Goal: Task Accomplishment & Management: Manage account settings

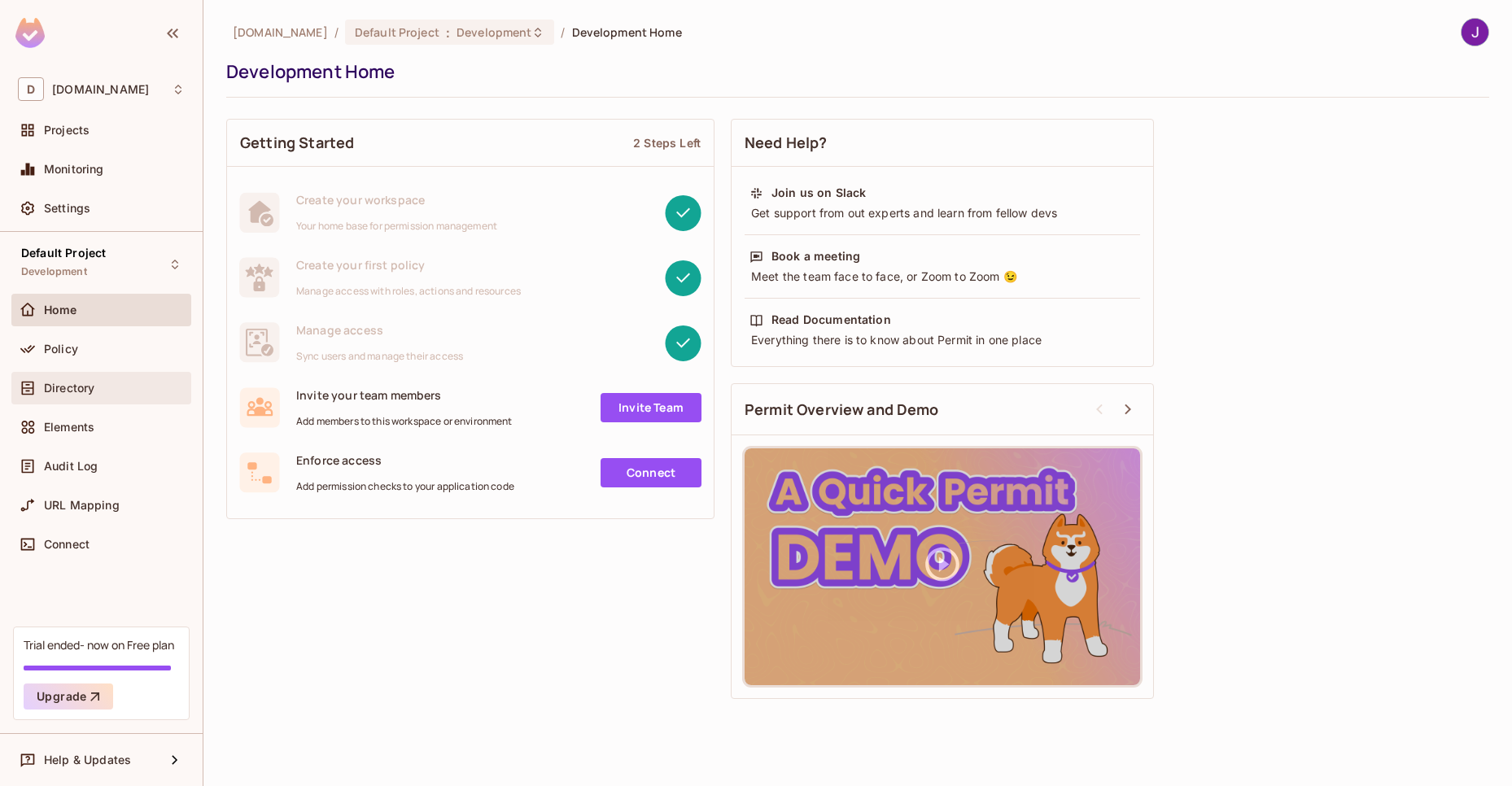
click at [120, 386] on div "Directory" at bounding box center [114, 388] width 141 height 13
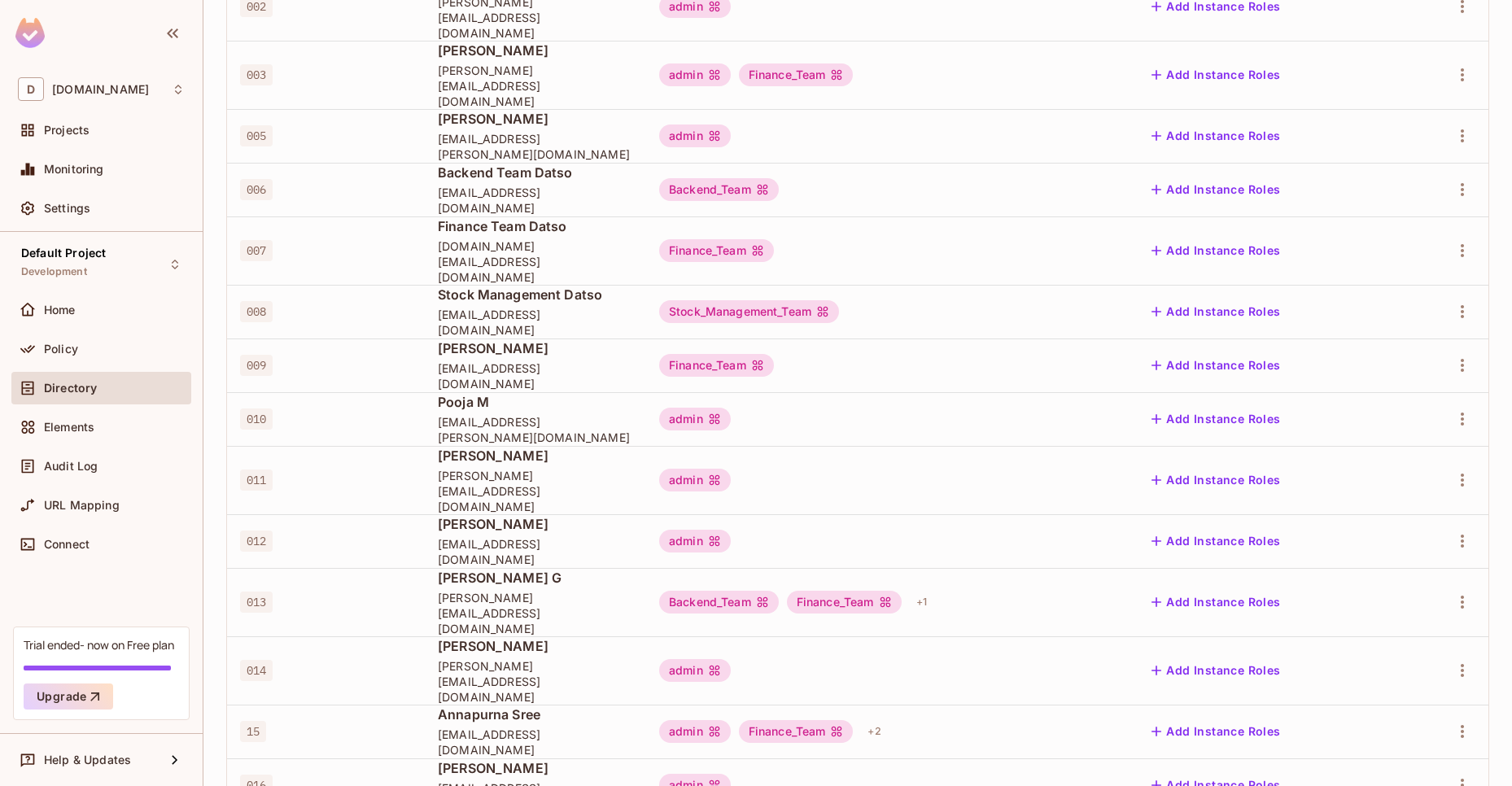
scroll to position [351, 0]
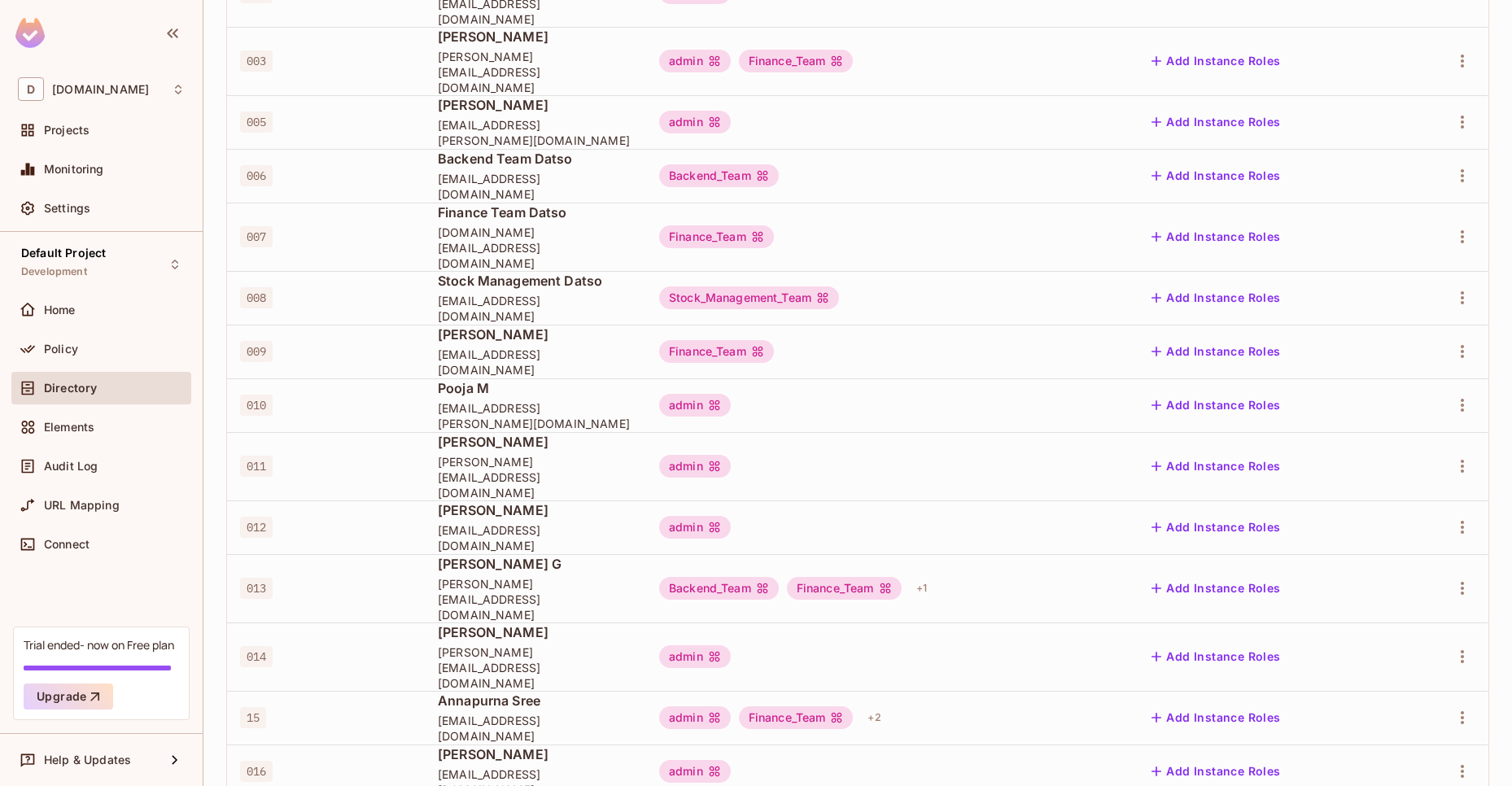
click at [633, 380] on div "Pooja M pooja.chowdhary@datso.io" at bounding box center [535, 405] width 195 height 52
click at [534, 401] on span "pooja.chowdhary@datso.io" at bounding box center [535, 416] width 195 height 31
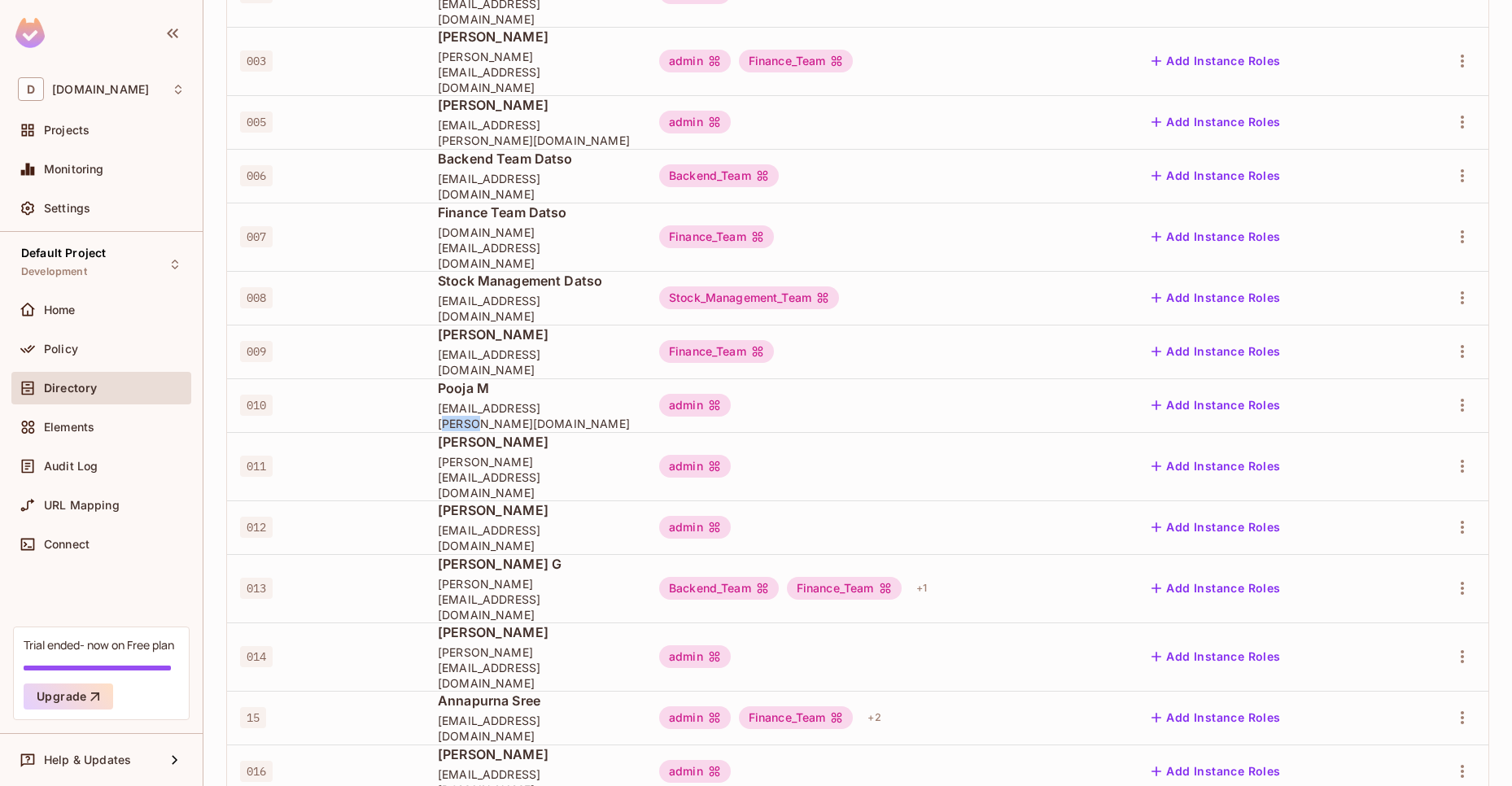
click at [534, 401] on span "pooja.chowdhary@datso.io" at bounding box center [535, 416] width 195 height 31
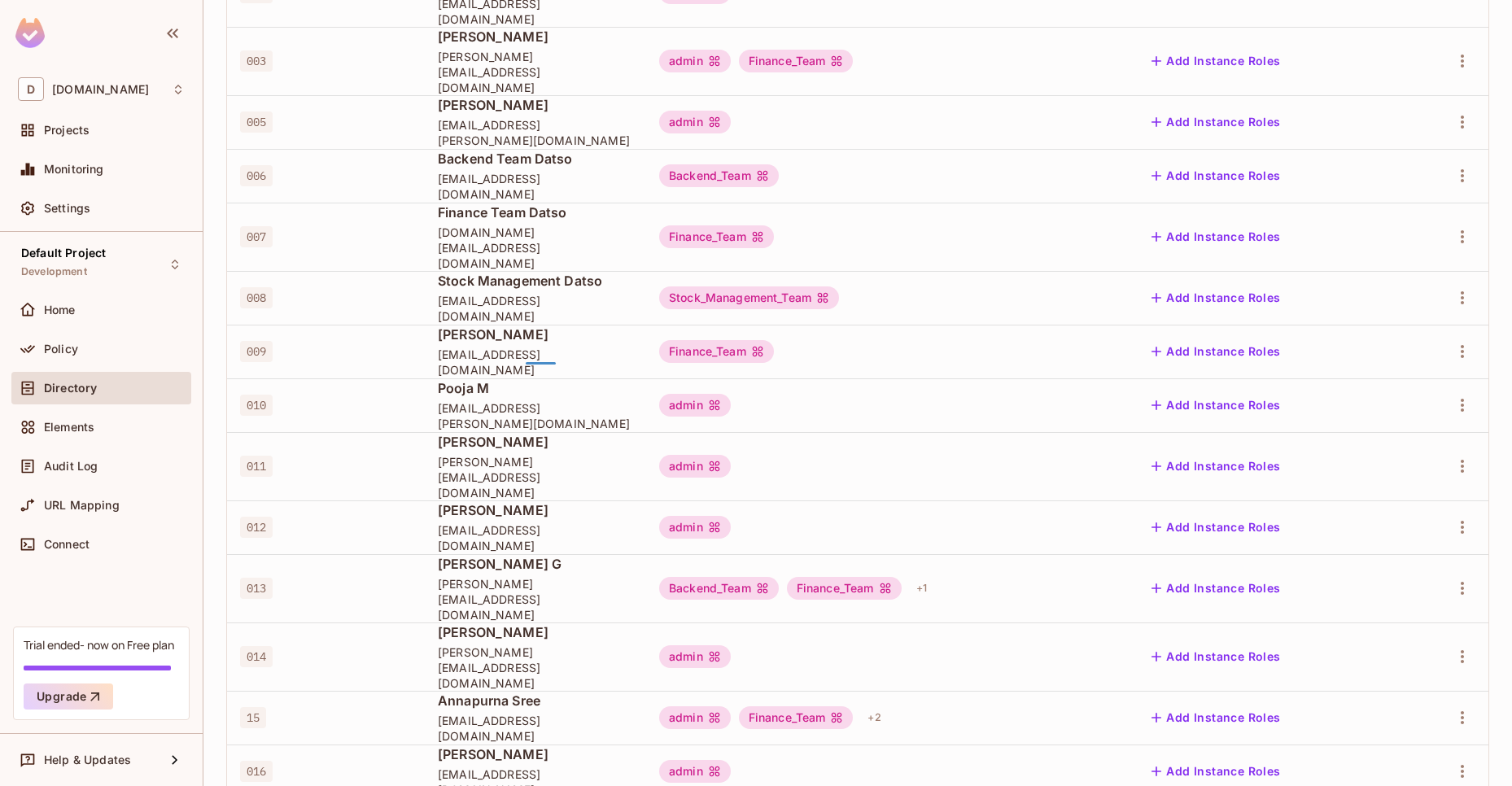
click at [438, 380] on span "Pooja M" at bounding box center [535, 388] width 195 height 18
click at [1437, 392] on div at bounding box center [1446, 405] width 59 height 26
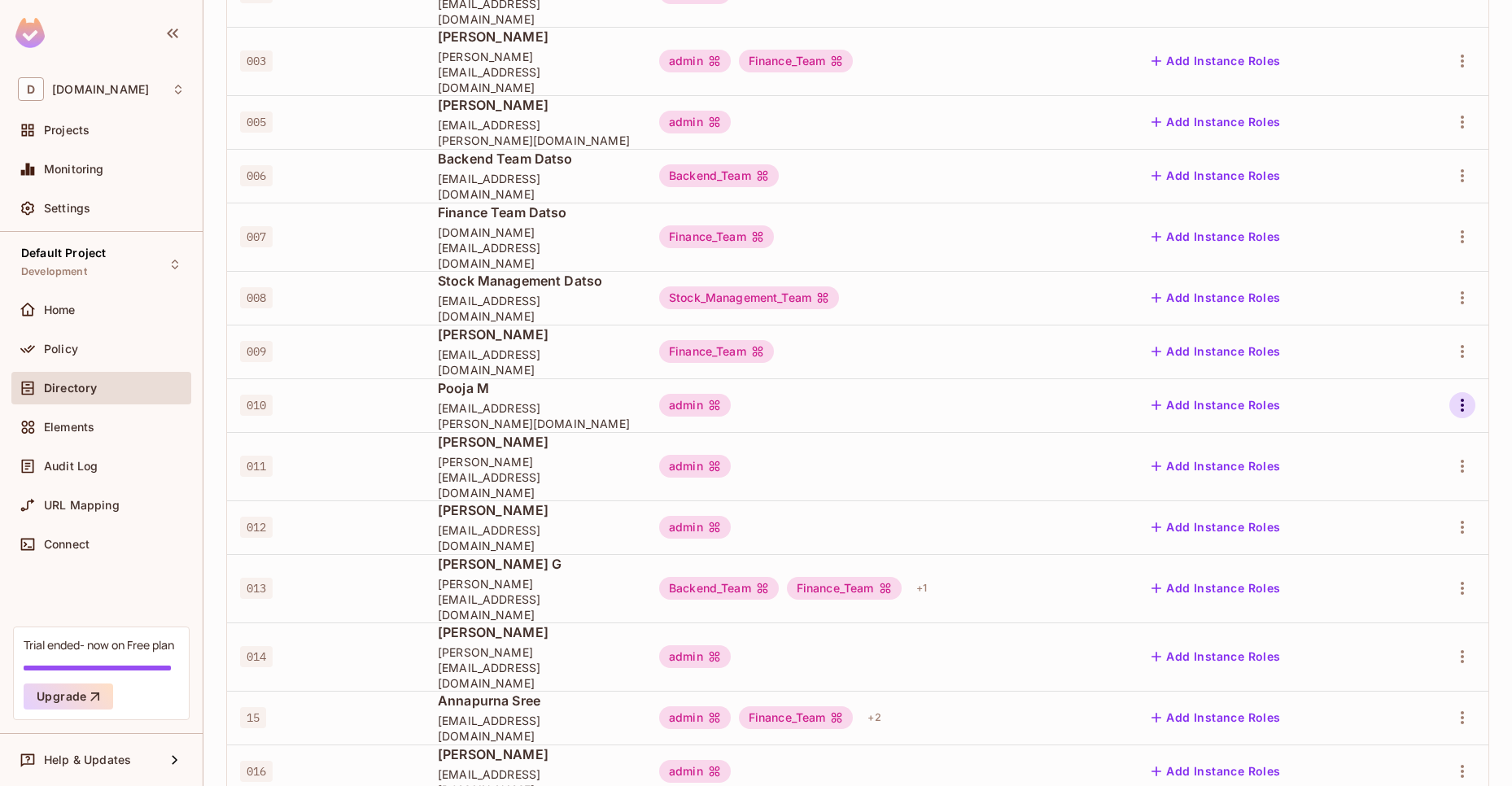
click at [1452, 396] on icon "button" at bounding box center [1462, 405] width 19 height 19
click at [1390, 387] on li "Edit" at bounding box center [1380, 383] width 144 height 36
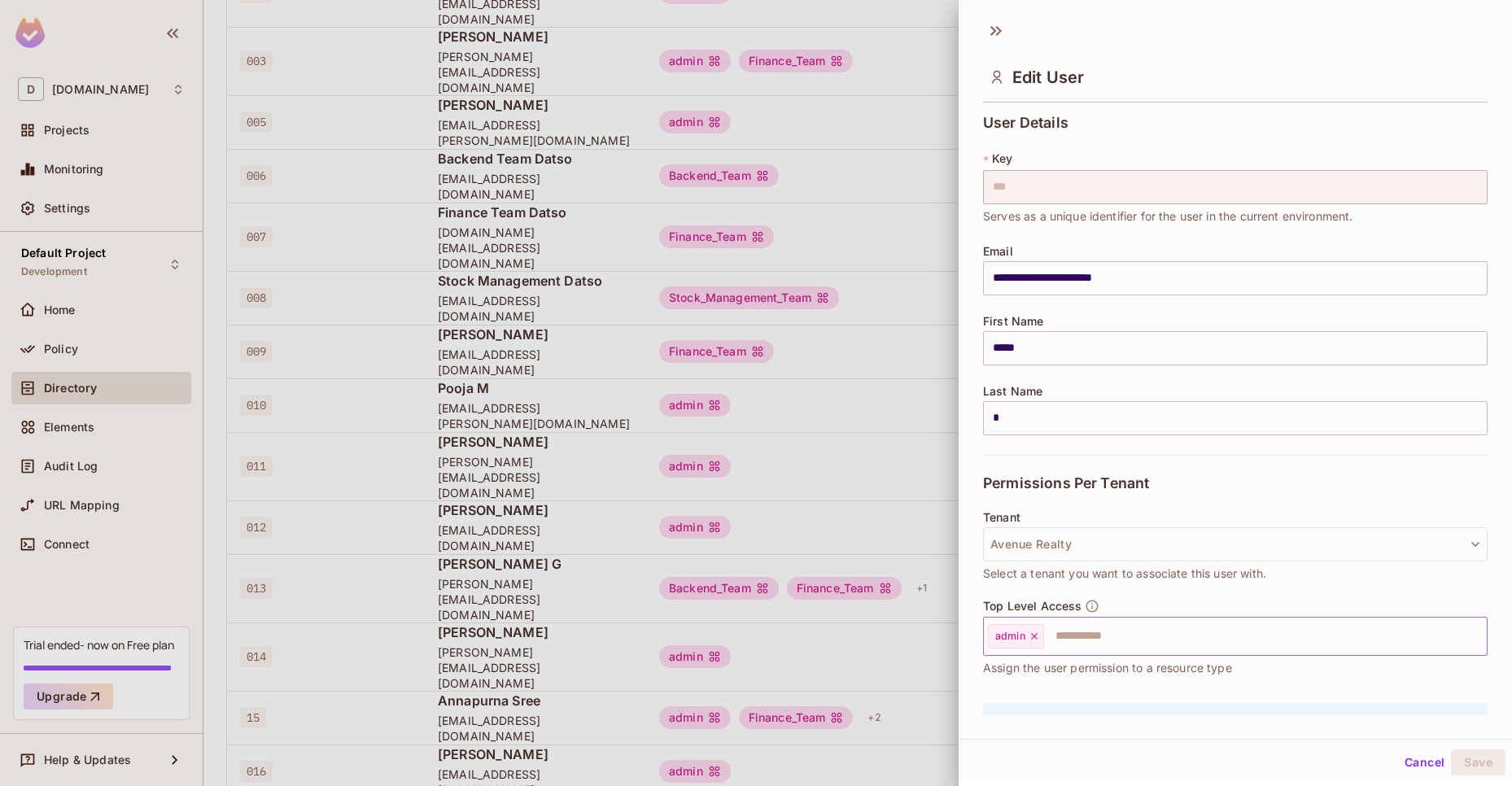
click at [1105, 626] on input "text" at bounding box center [1251, 637] width 410 height 33
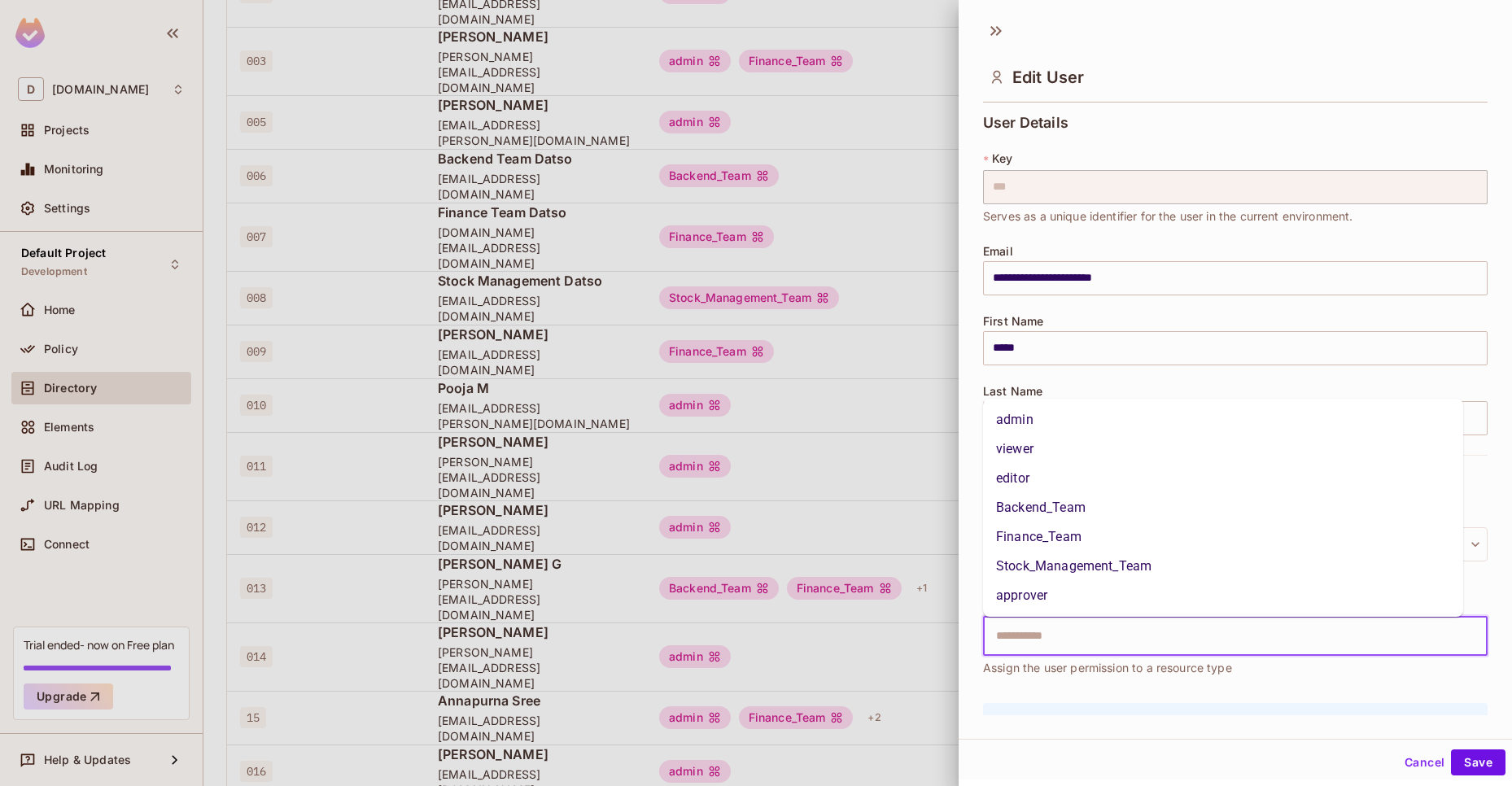
click at [1049, 494] on li "Backend_Team" at bounding box center [1223, 507] width 480 height 30
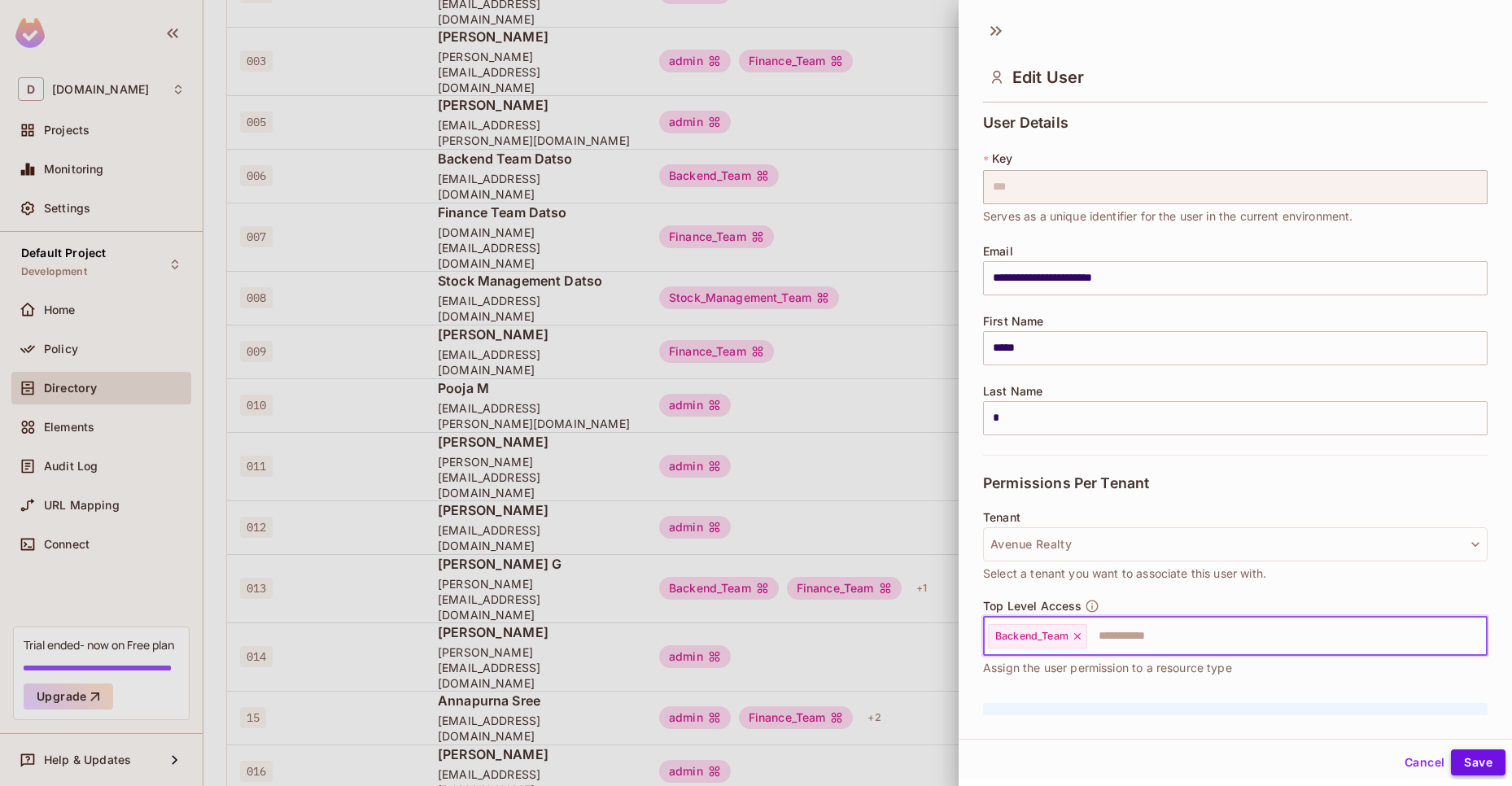
click at [1479, 767] on button "Save" at bounding box center [1478, 762] width 55 height 26
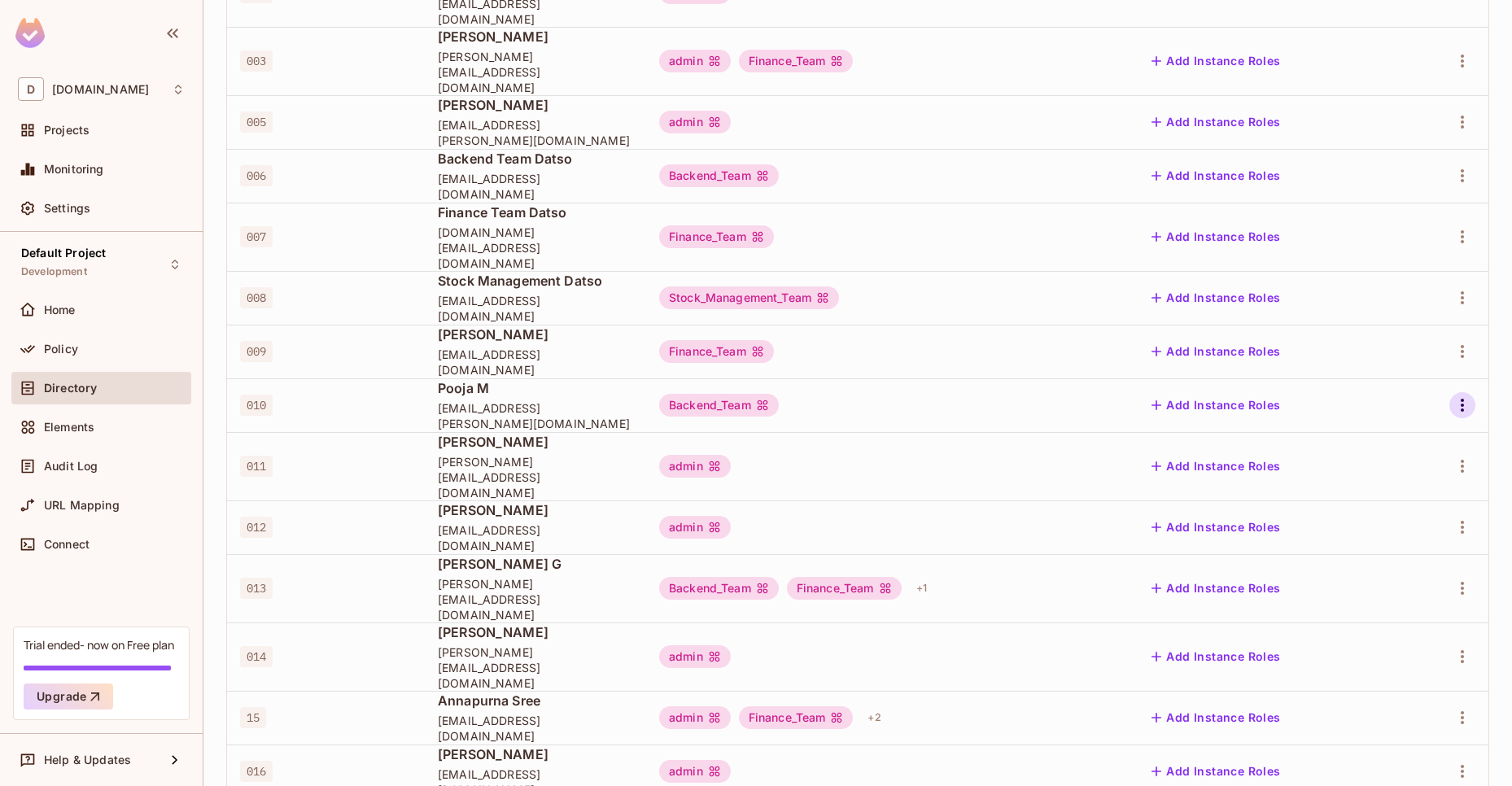
click at [1461, 399] on icon "button" at bounding box center [1462, 405] width 3 height 13
click at [1385, 385] on li "Edit" at bounding box center [1380, 383] width 144 height 36
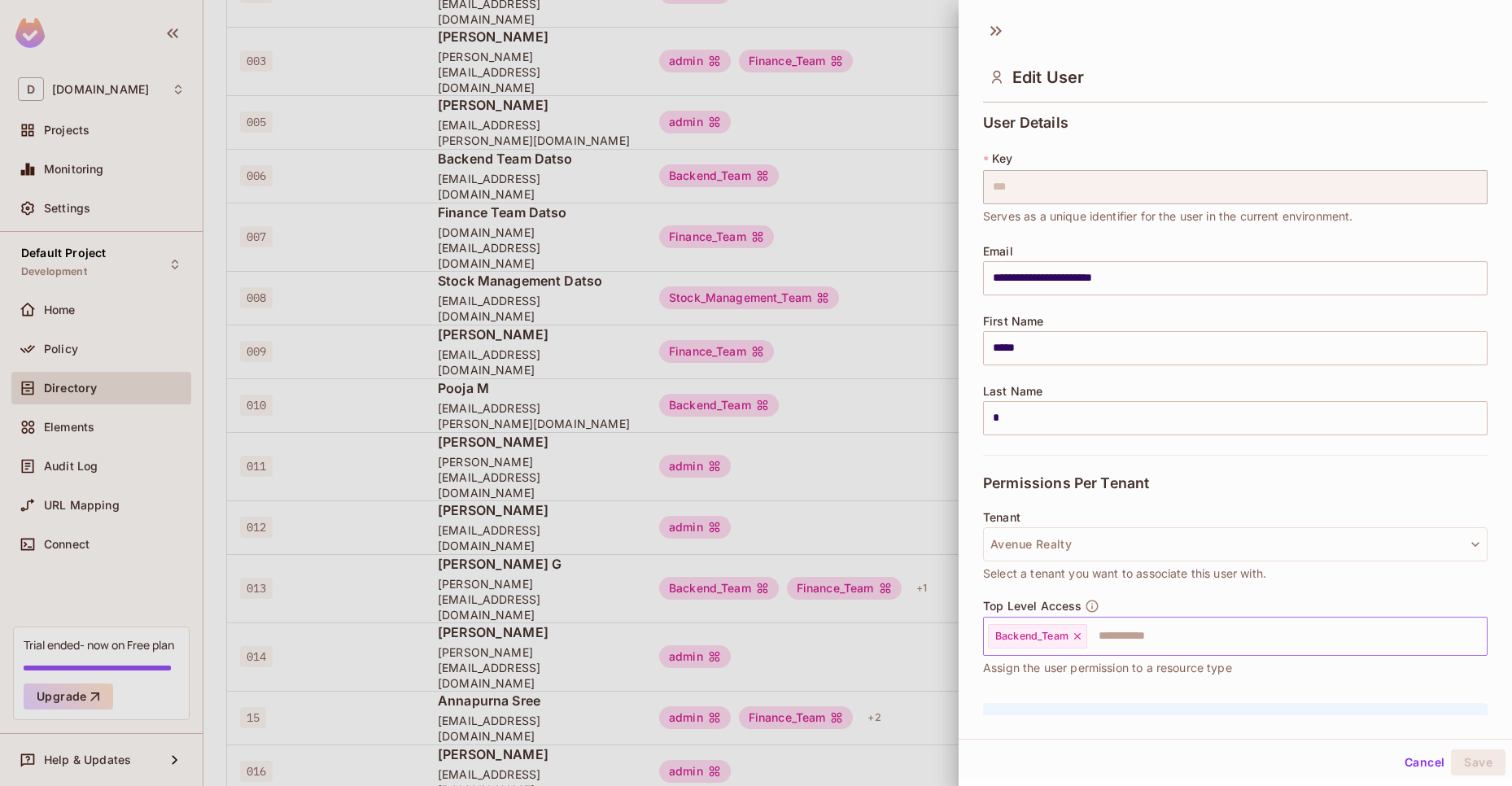
click at [1153, 631] on input "text" at bounding box center [1273, 637] width 367 height 33
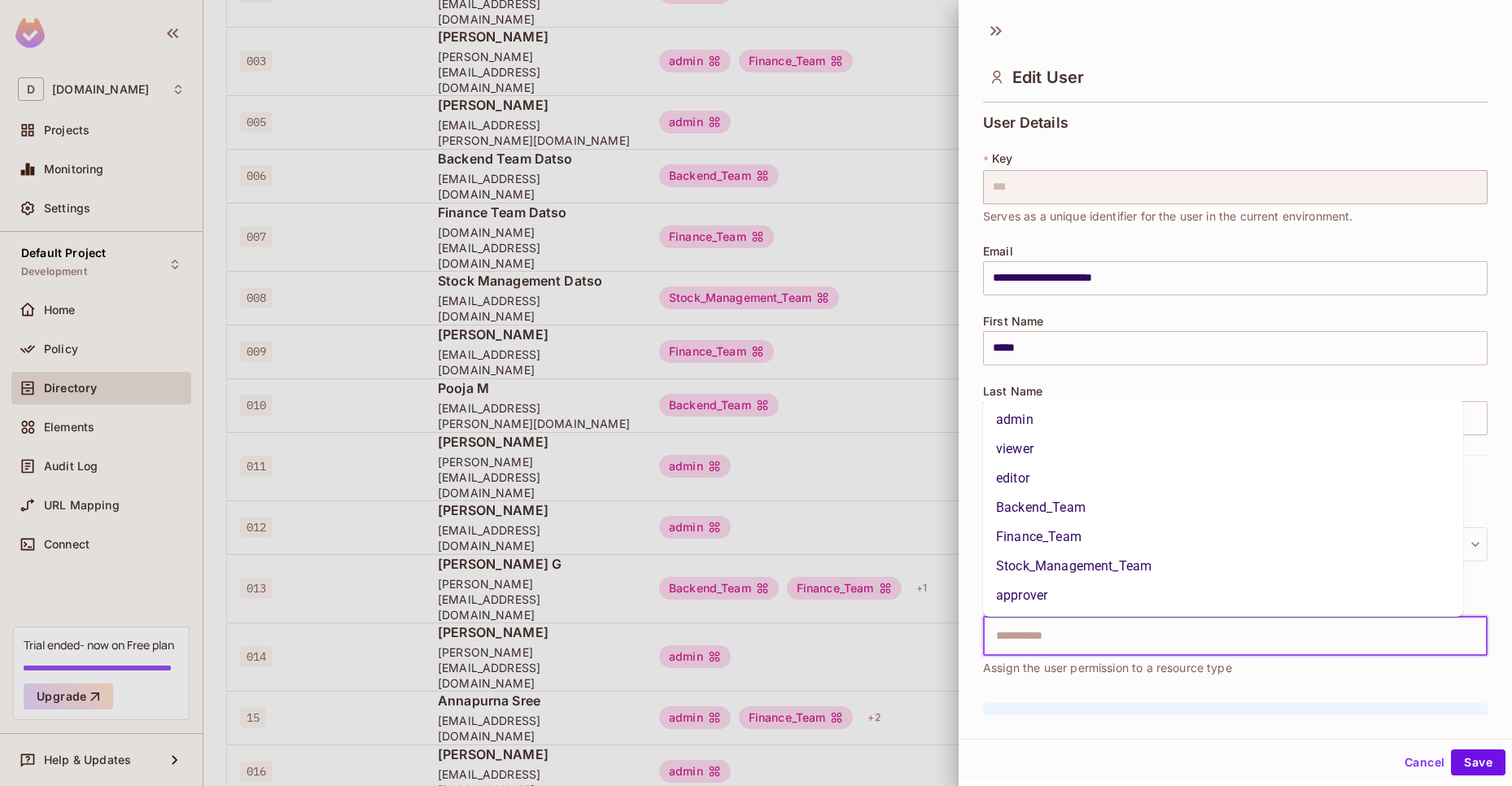
click at [1047, 423] on li "admin" at bounding box center [1223, 420] width 480 height 30
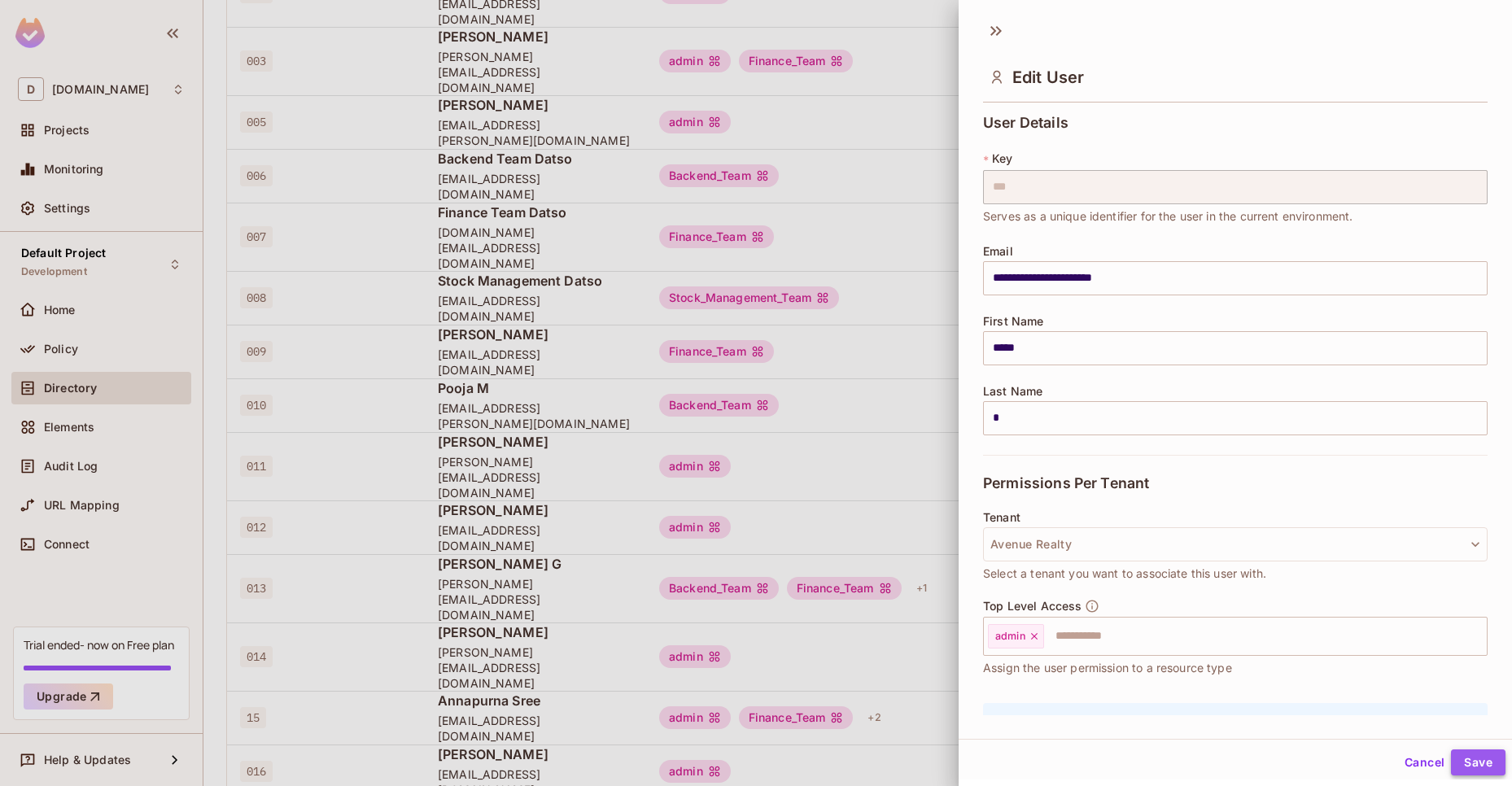
click at [1476, 754] on button "Save" at bounding box center [1478, 762] width 55 height 26
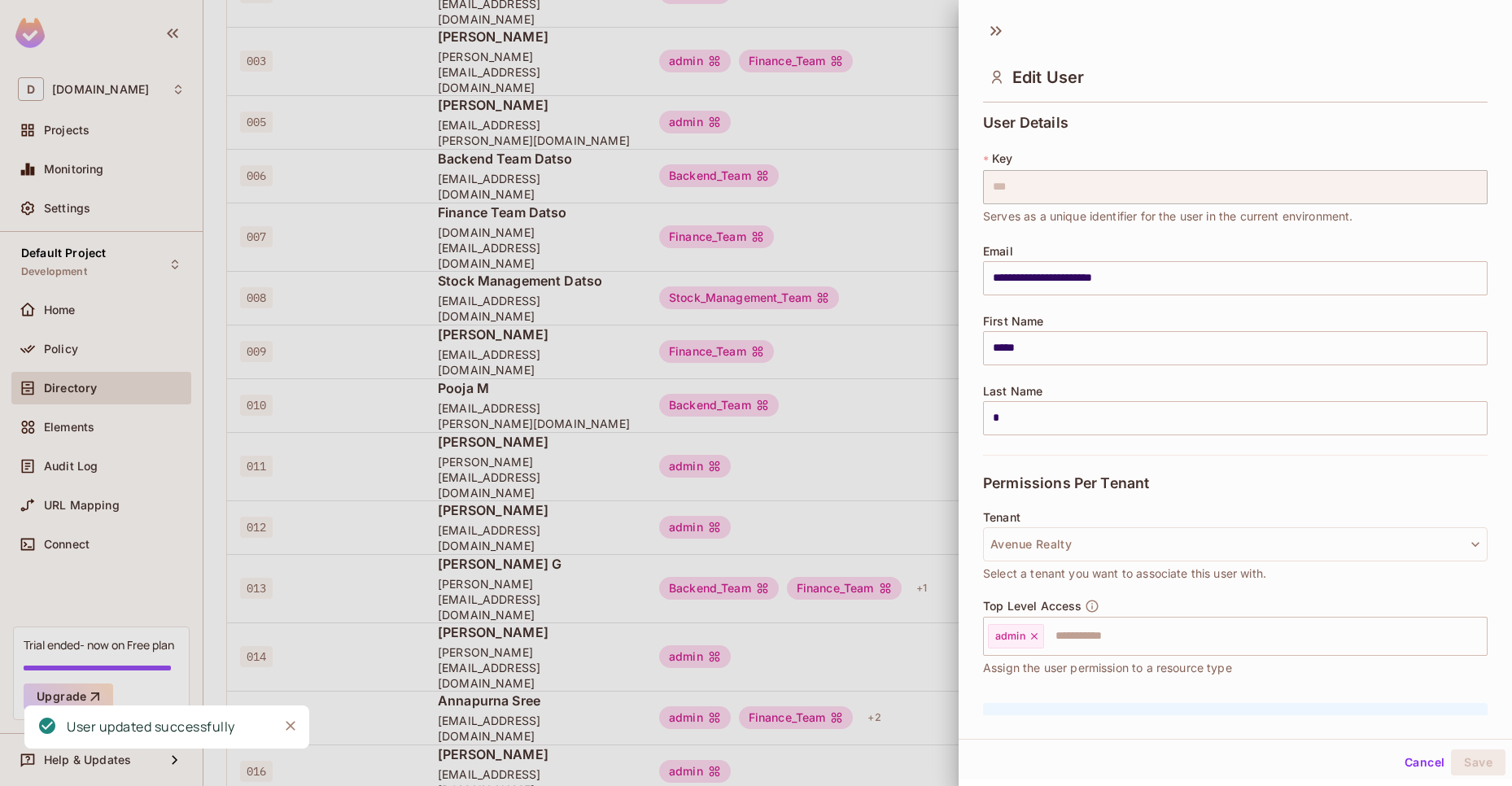
scroll to position [93, 0]
